Goal: Communication & Community: Share content

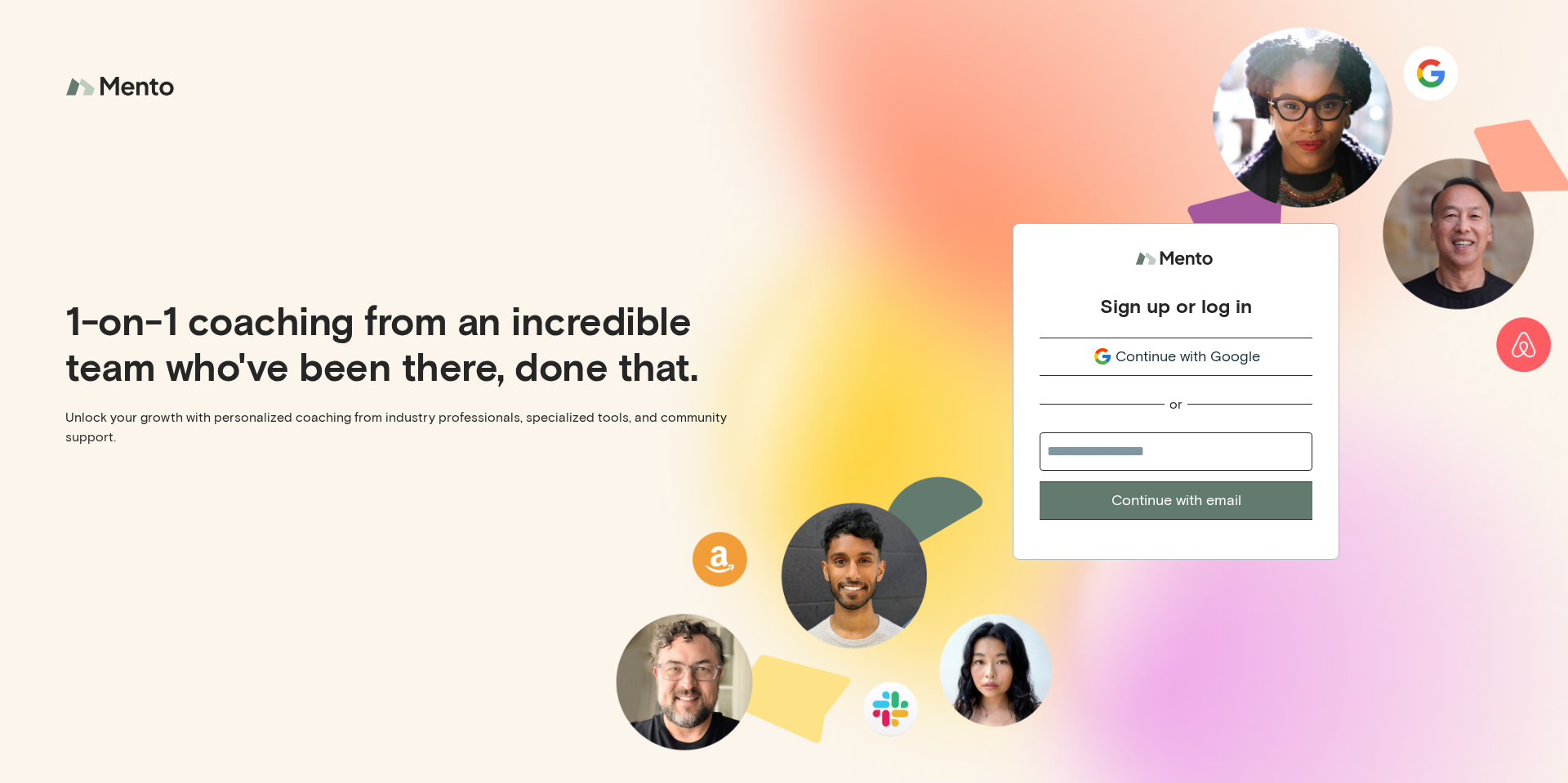
click at [1175, 337] on button "Continue with Google" at bounding box center [1176, 356] width 273 height 39
click at [1170, 352] on span "Continue with Google" at bounding box center [1188, 356] width 144 height 22
click at [1128, 458] on input "email" at bounding box center [1176, 451] width 273 height 39
click at [1151, 455] on input "email" at bounding box center [1176, 451] width 273 height 39
click at [1165, 445] on input "email" at bounding box center [1176, 451] width 273 height 39
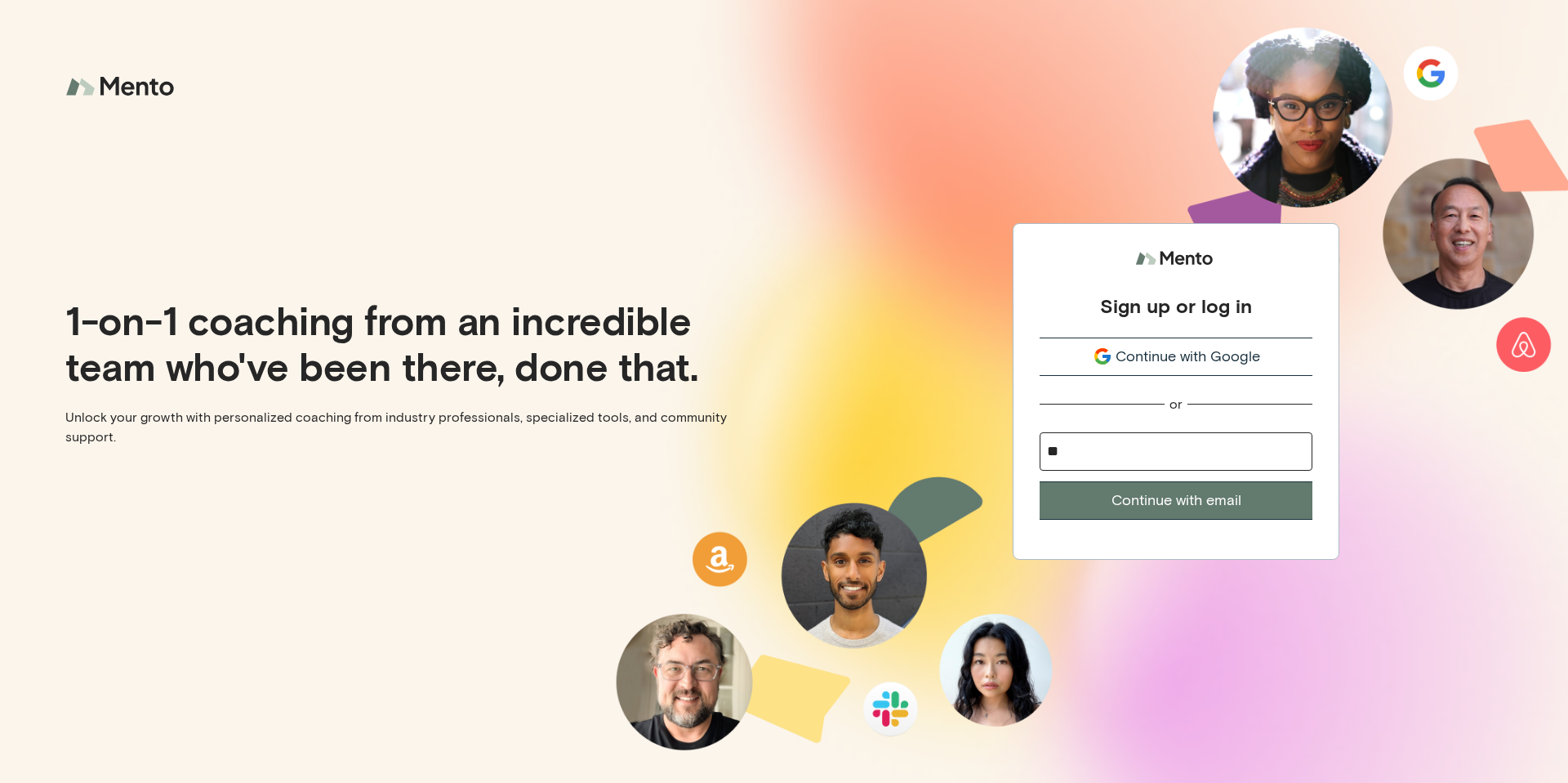
type input "*"
type input "**********"
click at [1040, 481] on button "Continue with email" at bounding box center [1176, 500] width 273 height 39
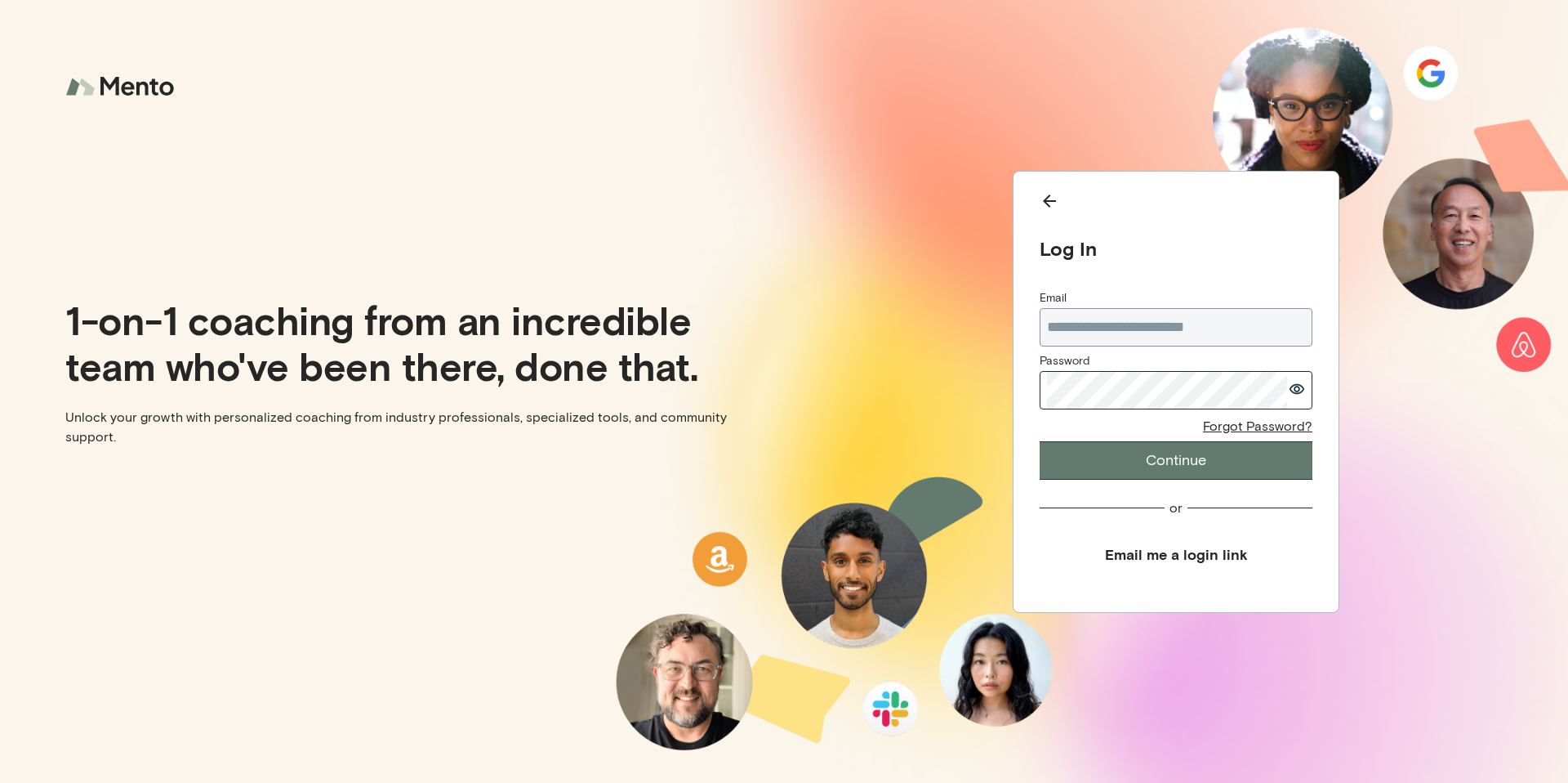
click at [1131, 458] on button "Continue" at bounding box center [1176, 460] width 273 height 39
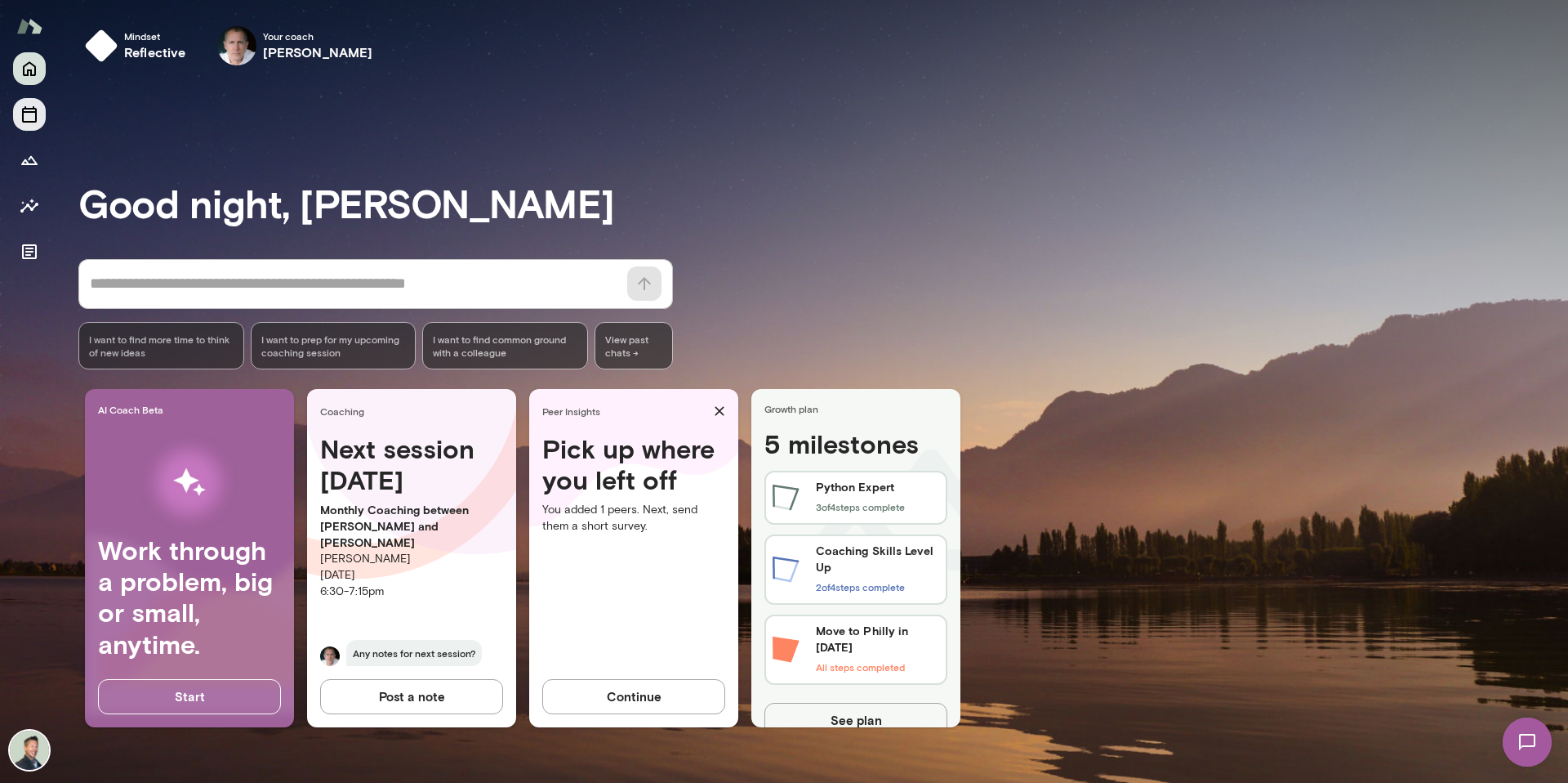
click at [36, 110] on icon "Sessions" at bounding box center [30, 115] width 15 height 17
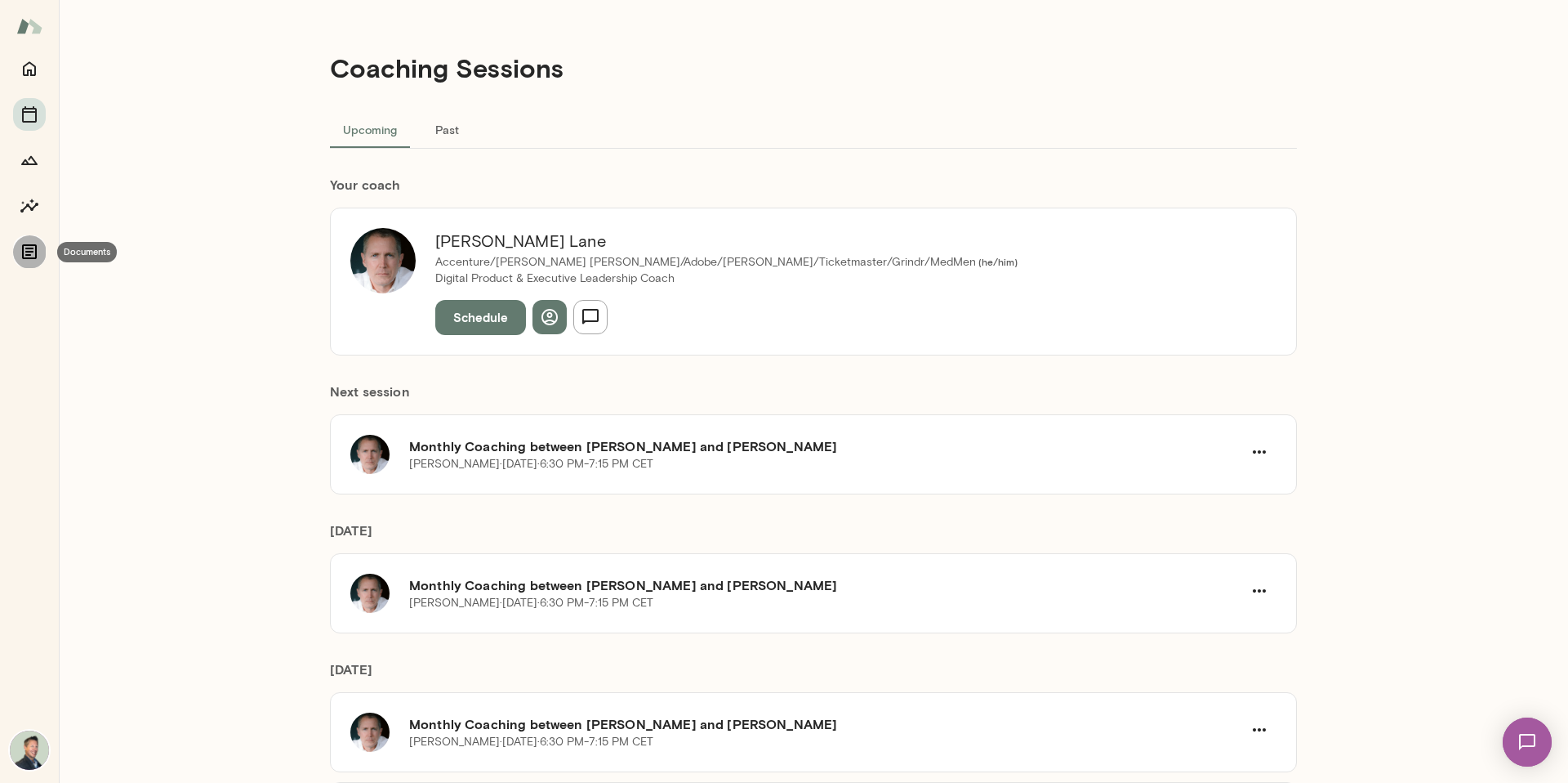
click at [37, 251] on icon "Documents" at bounding box center [30, 252] width 20 height 20
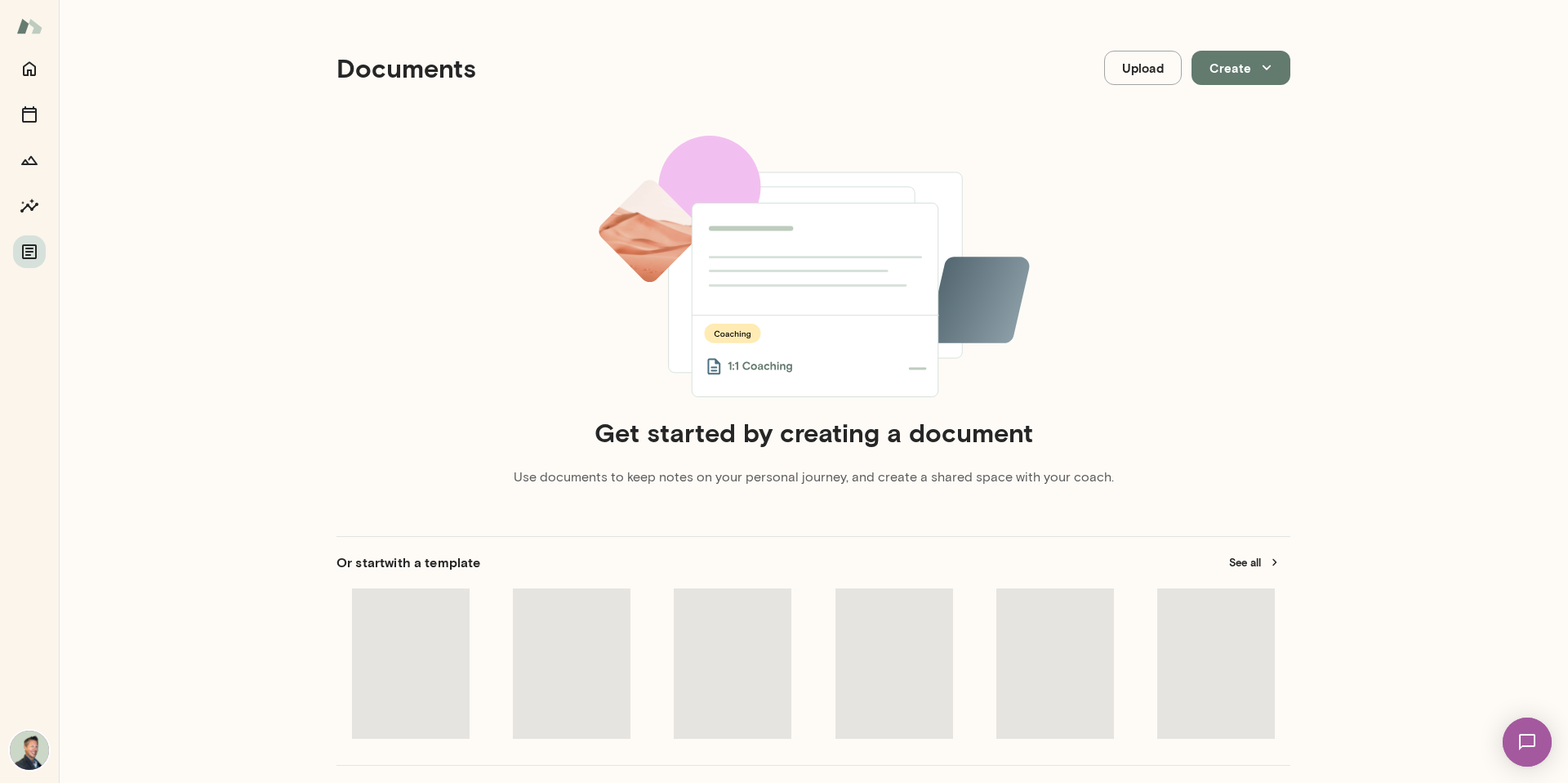
scroll to position [40, 0]
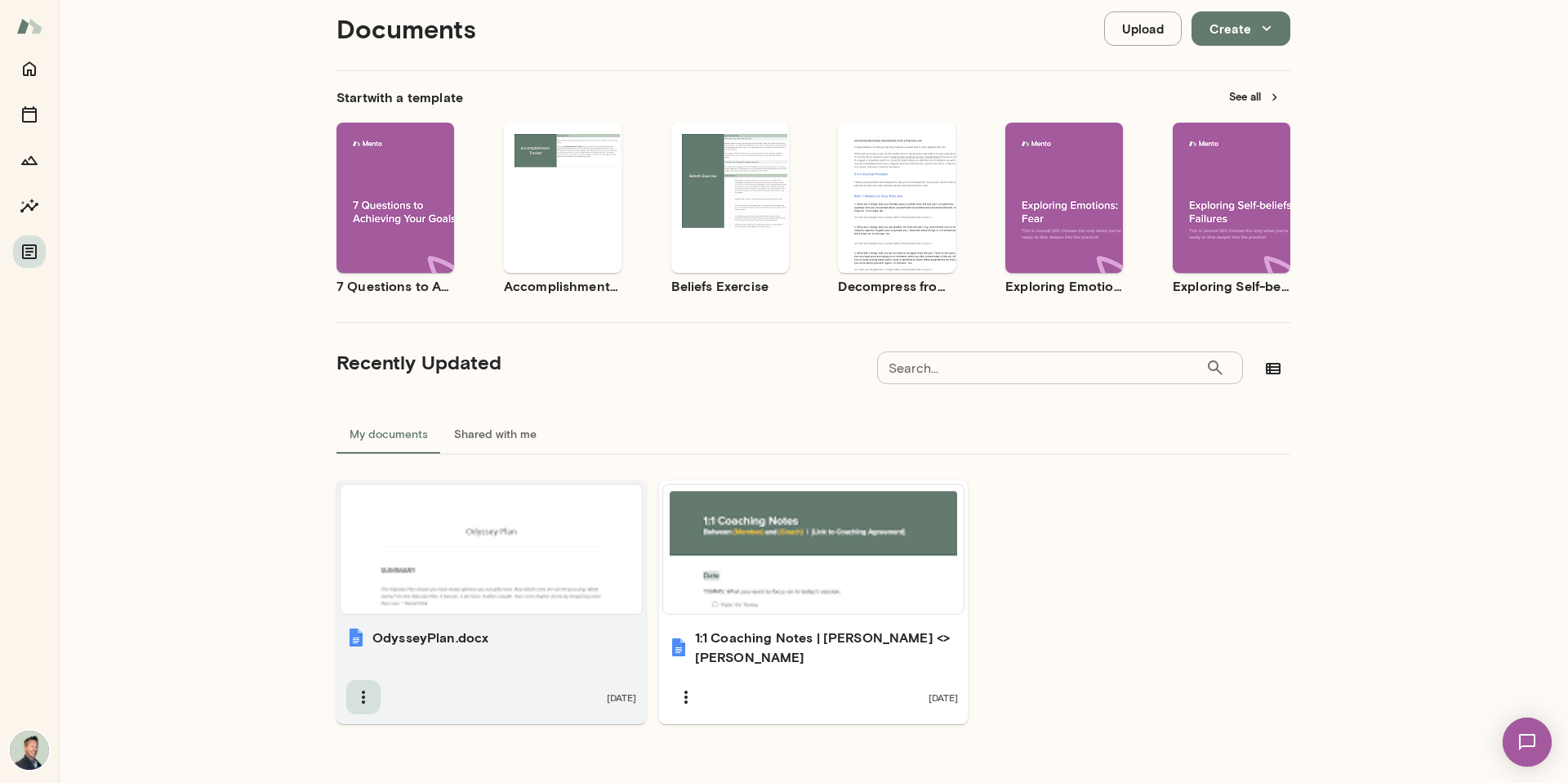
click at [367, 686] on button "button" at bounding box center [364, 697] width 35 height 35
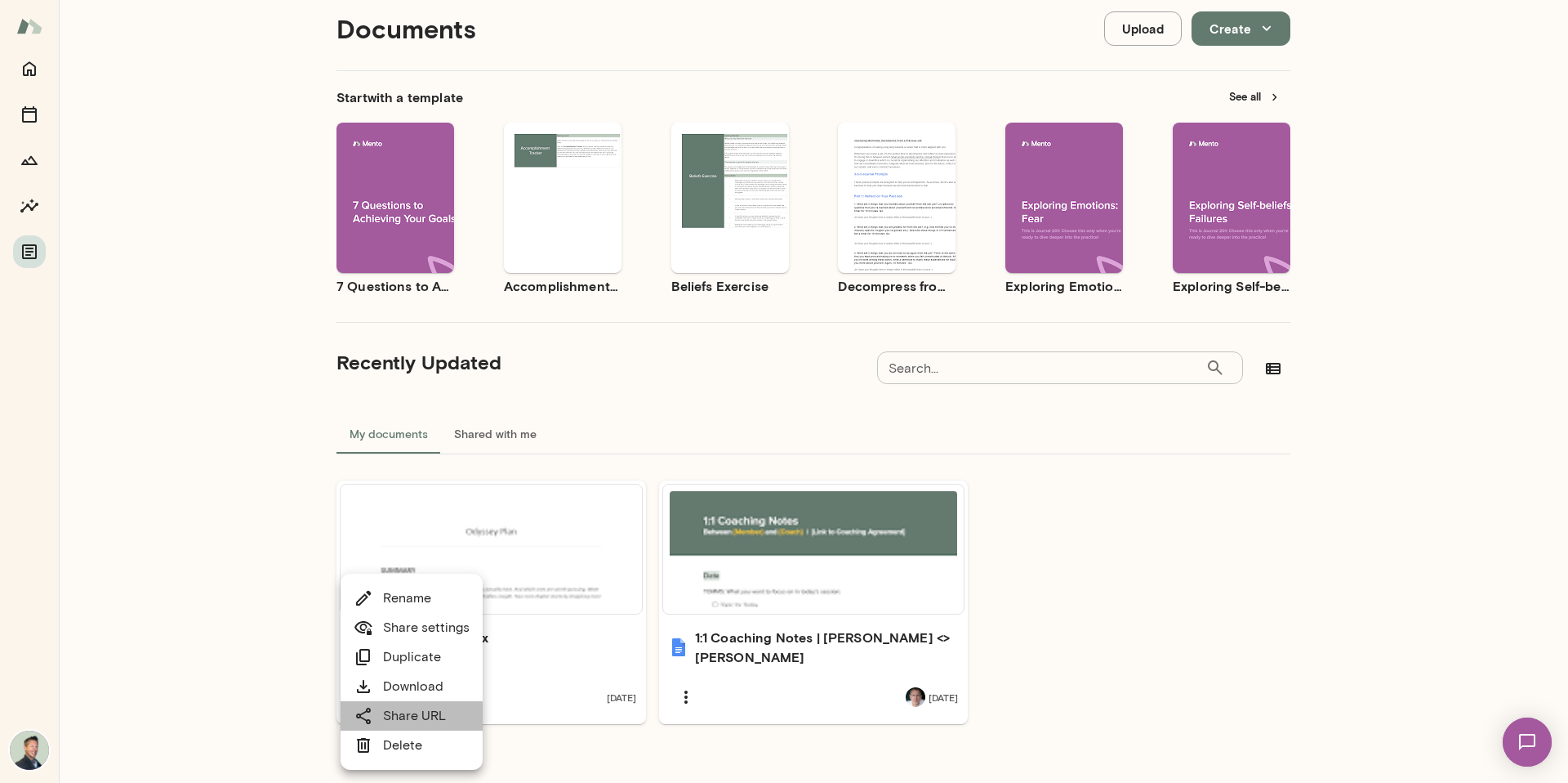
click at [410, 718] on link "Share URL" at bounding box center [400, 716] width 92 height 20
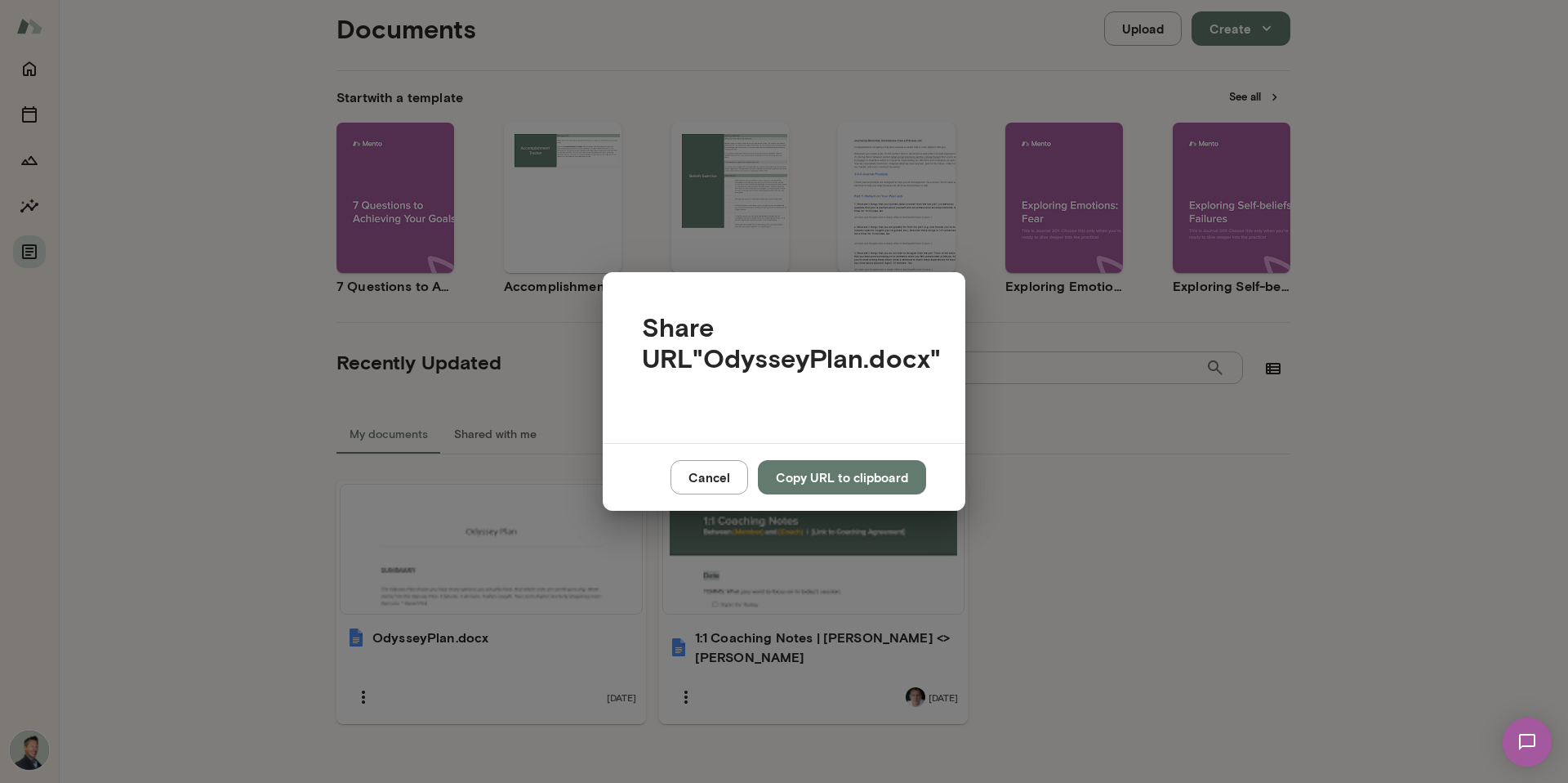
click at [709, 482] on button "Cancel" at bounding box center [709, 477] width 78 height 35
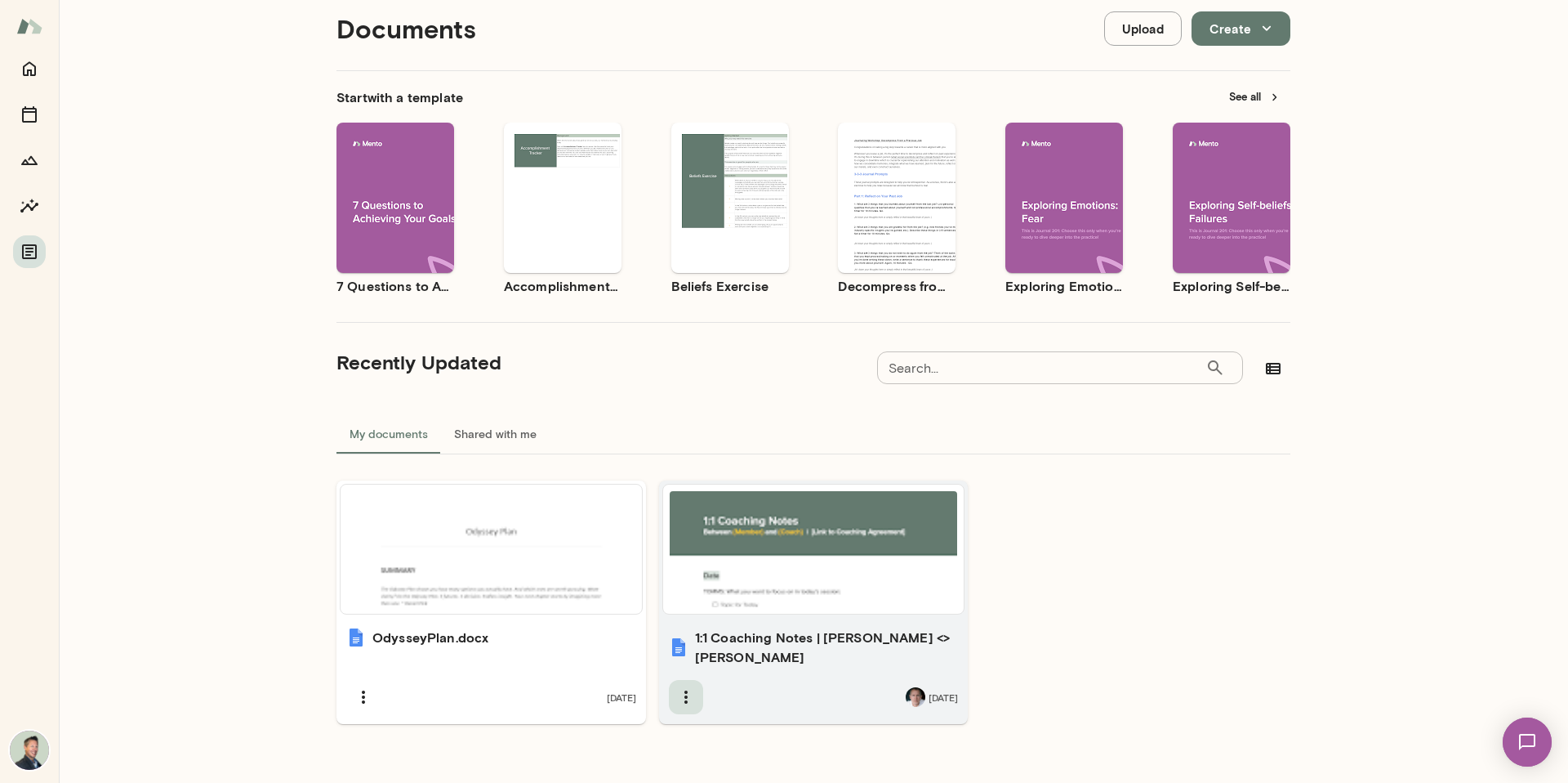
click at [685, 691] on icon "button" at bounding box center [686, 697] width 3 height 13
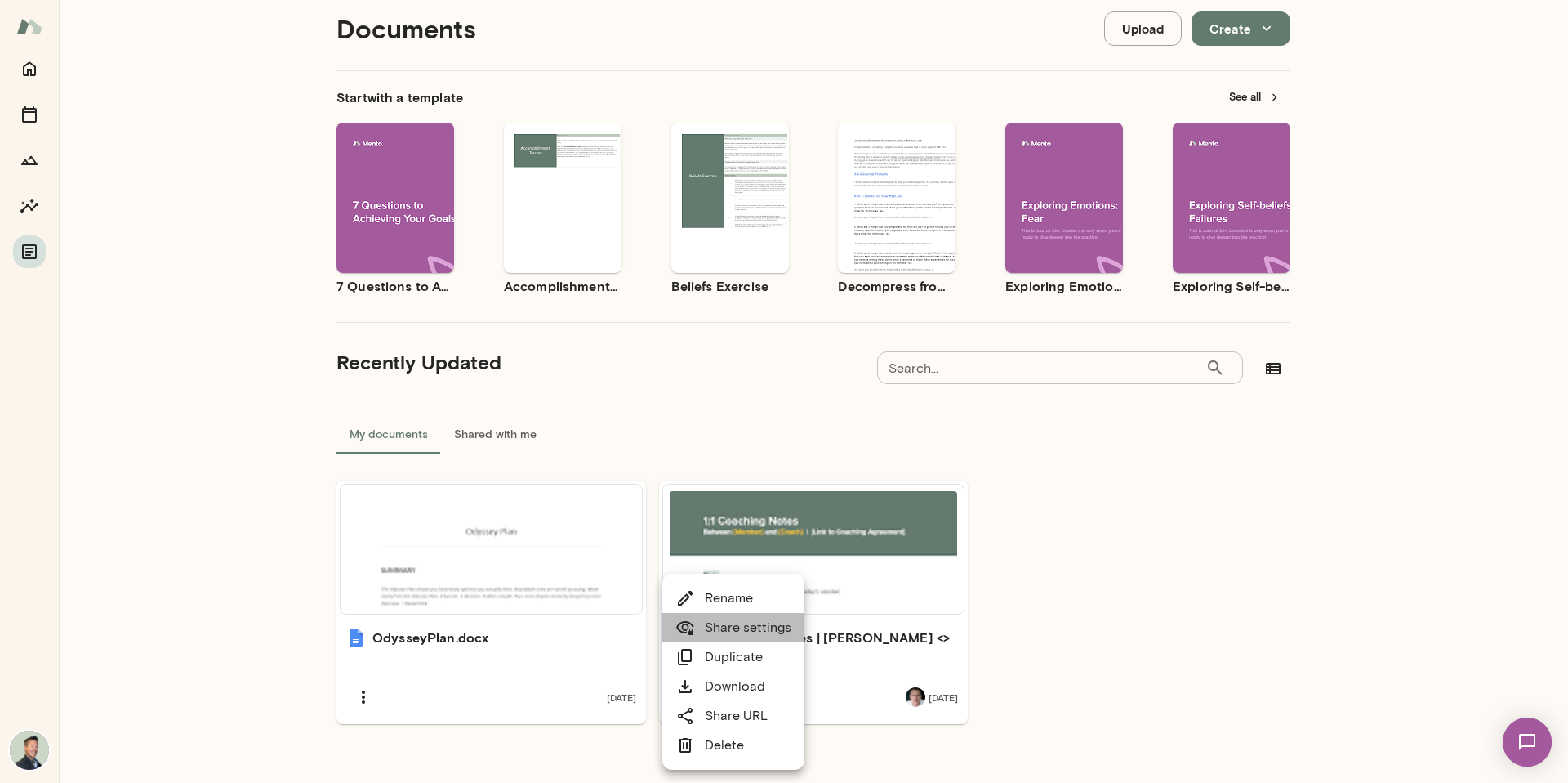
click at [734, 625] on link "Share settings" at bounding box center [733, 628] width 116 height 20
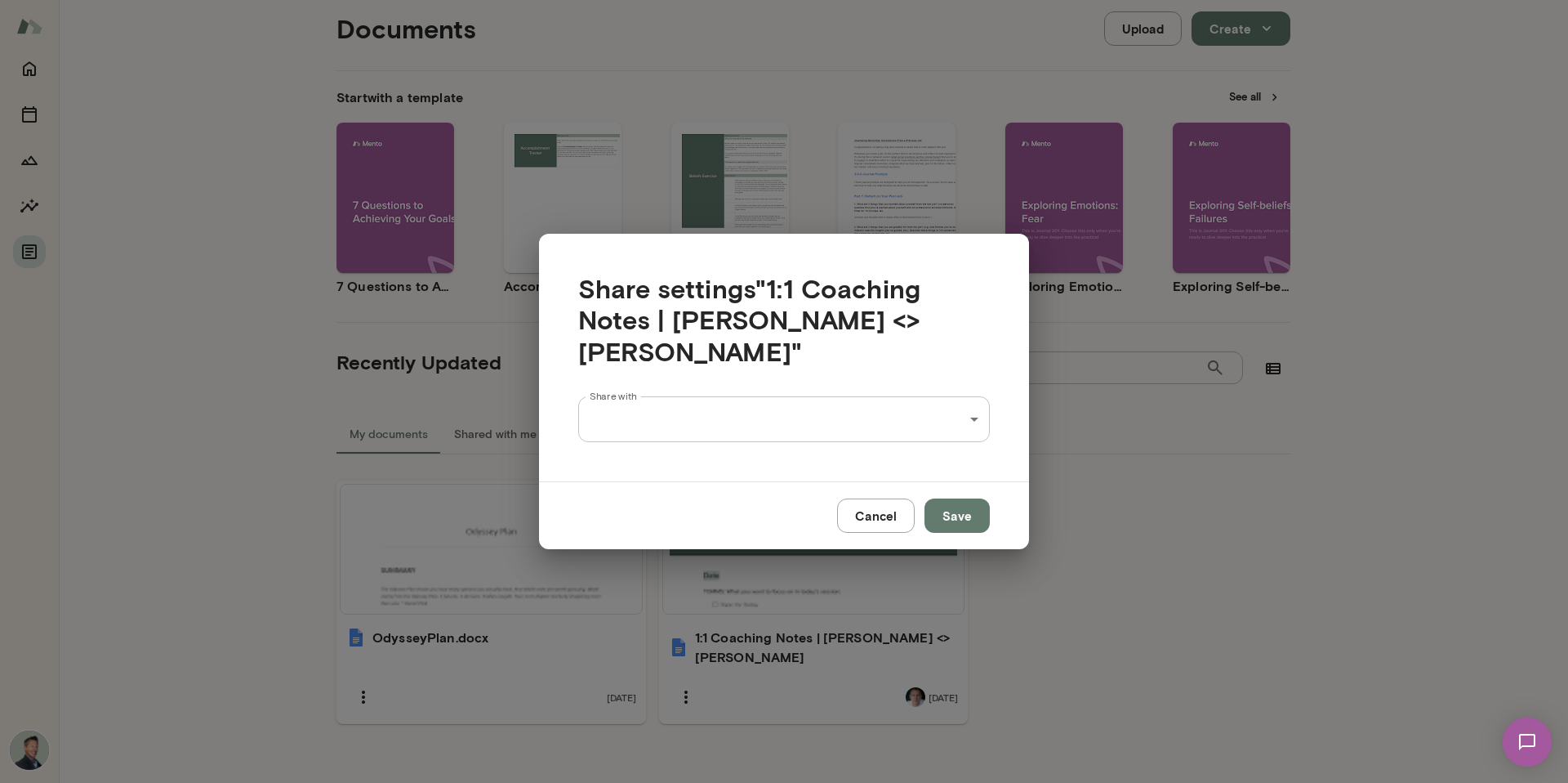
click at [800, 427] on div "Share with ​ Share with" at bounding box center [784, 436] width 490 height 88
click at [806, 0] on div "Documents Upload Create Start with a template See all Use template Preview 7 Qu…" at bounding box center [784, 0] width 1568 height 0
click at [935, 333] on div at bounding box center [784, 391] width 1568 height 783
click at [882, 504] on button "Cancel" at bounding box center [876, 516] width 78 height 35
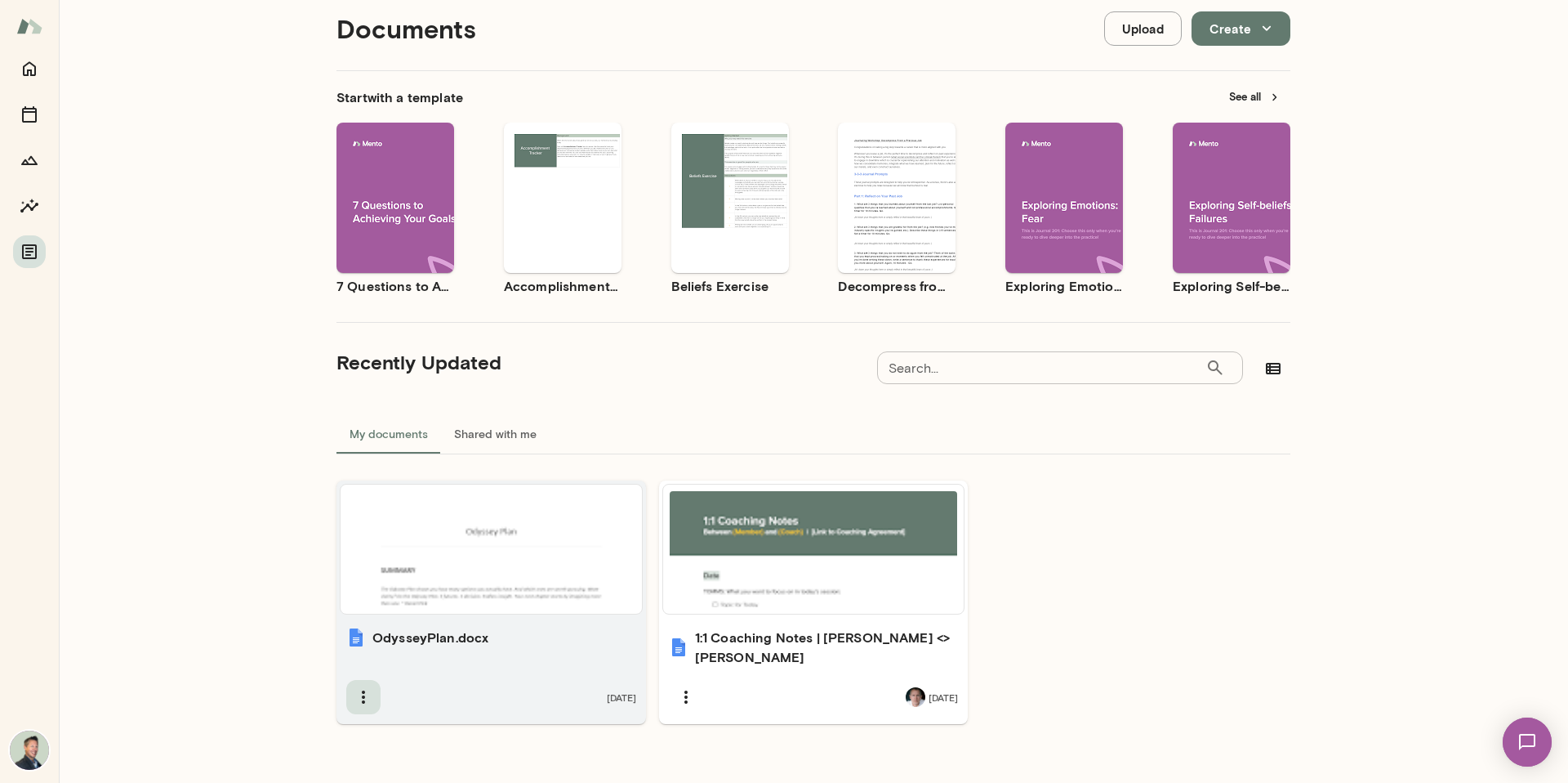
click at [362, 691] on icon "button" at bounding box center [364, 697] width 3 height 13
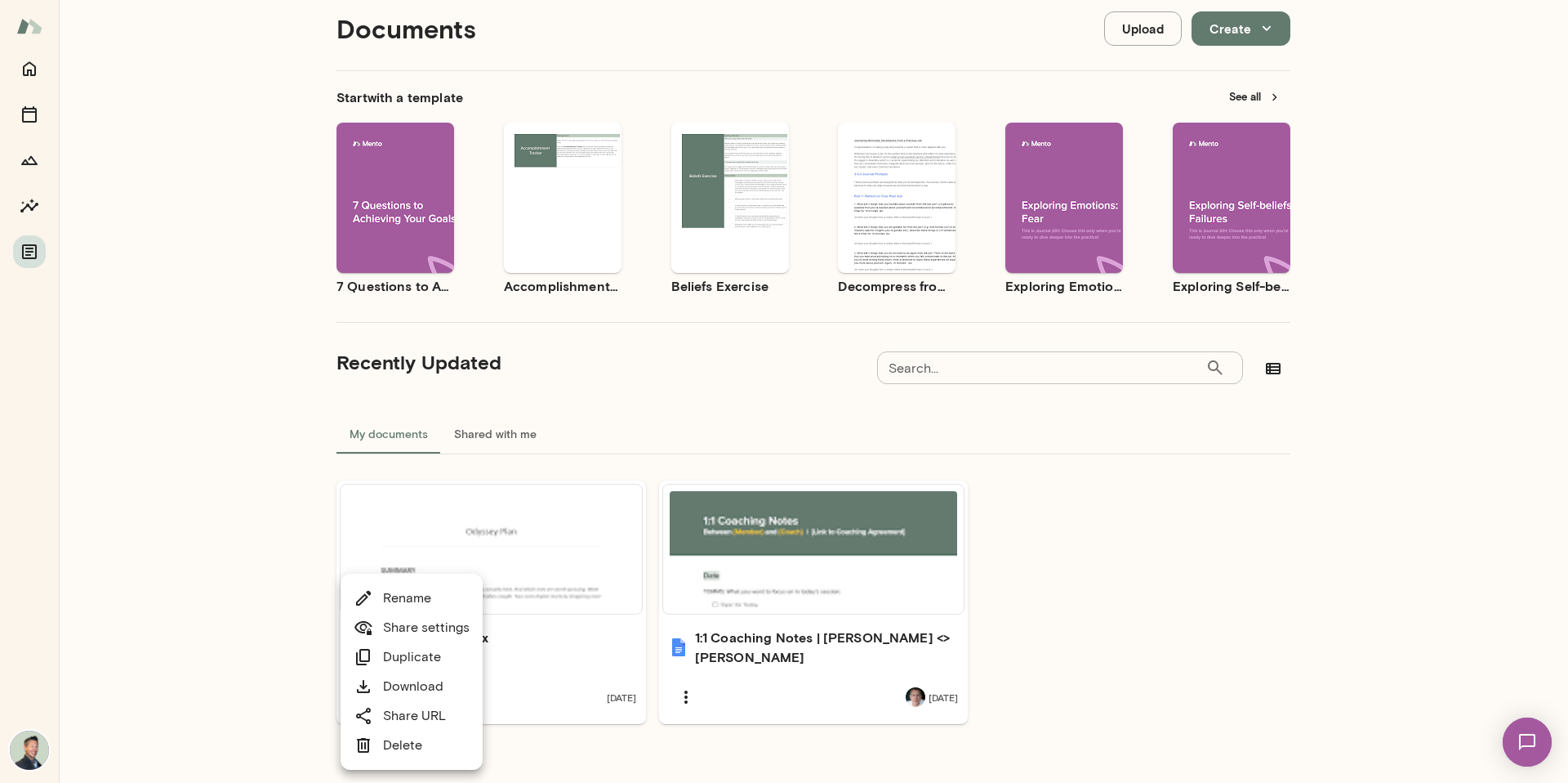
click at [444, 630] on link "Share settings" at bounding box center [412, 628] width 116 height 20
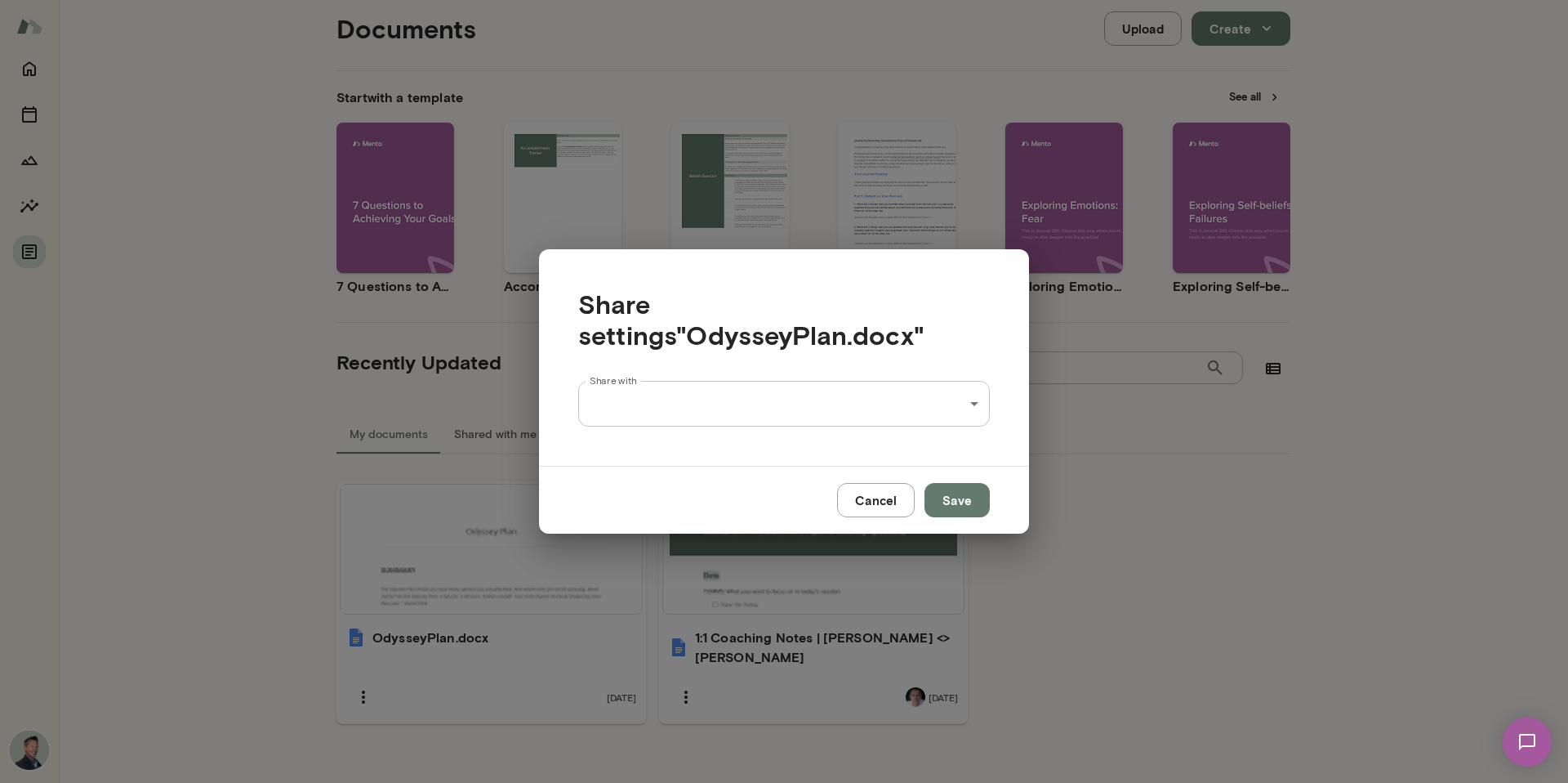
click at [851, 0] on div "Documents Upload Create Start with a template See all Use template Preview 7 Qu…" at bounding box center [784, 0] width 1568 height 0
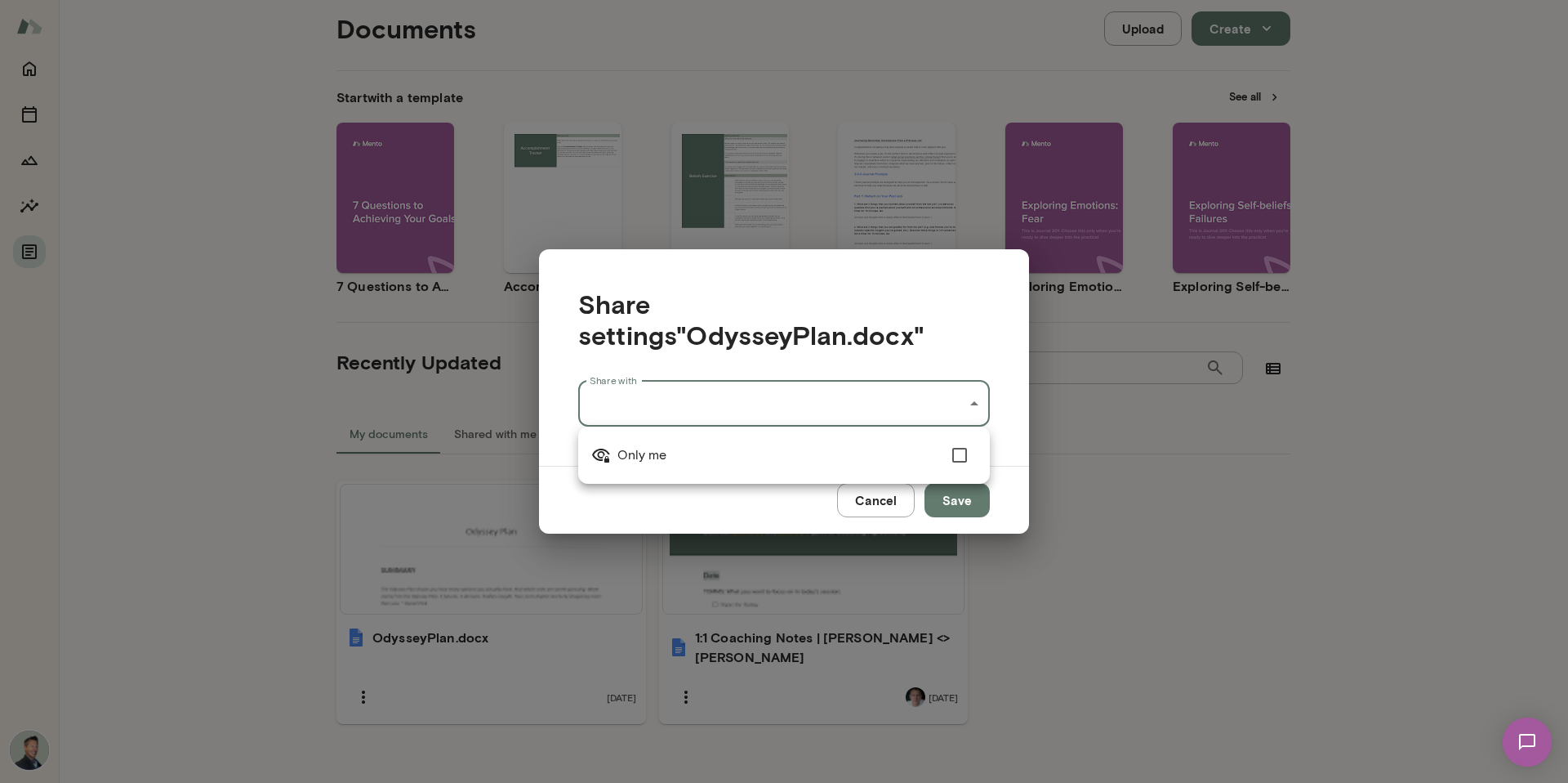
click at [920, 315] on div at bounding box center [784, 391] width 1568 height 783
click at [784, 0] on div "Documents Upload Create Start with a template See all Use template Preview 7 Qu…" at bounding box center [784, 0] width 1568 height 0
